Goal: Check status

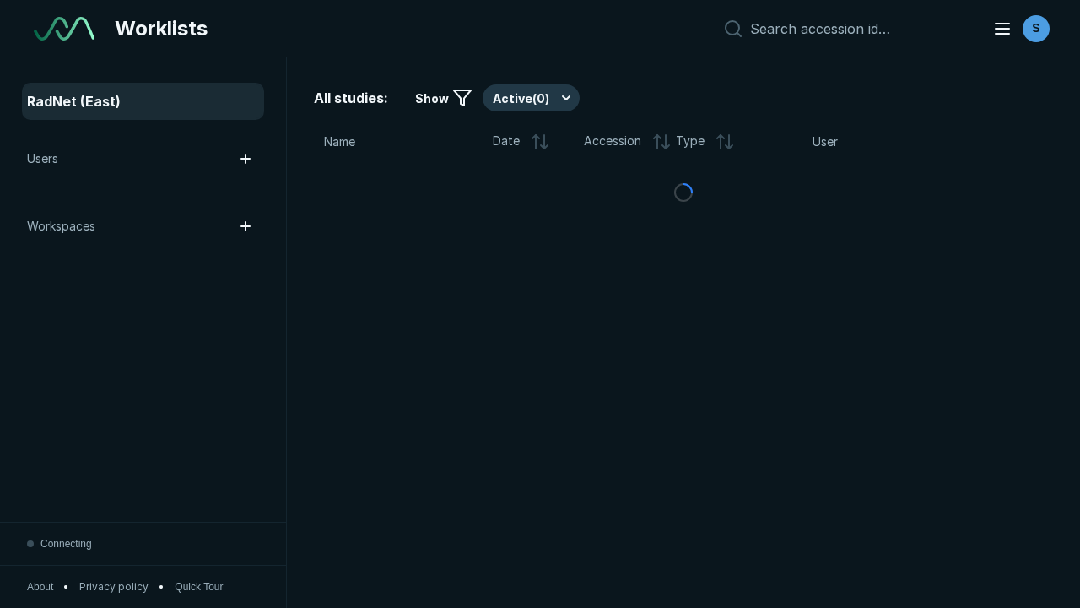
scroll to position [4608, 7029]
